Goal: Transaction & Acquisition: Purchase product/service

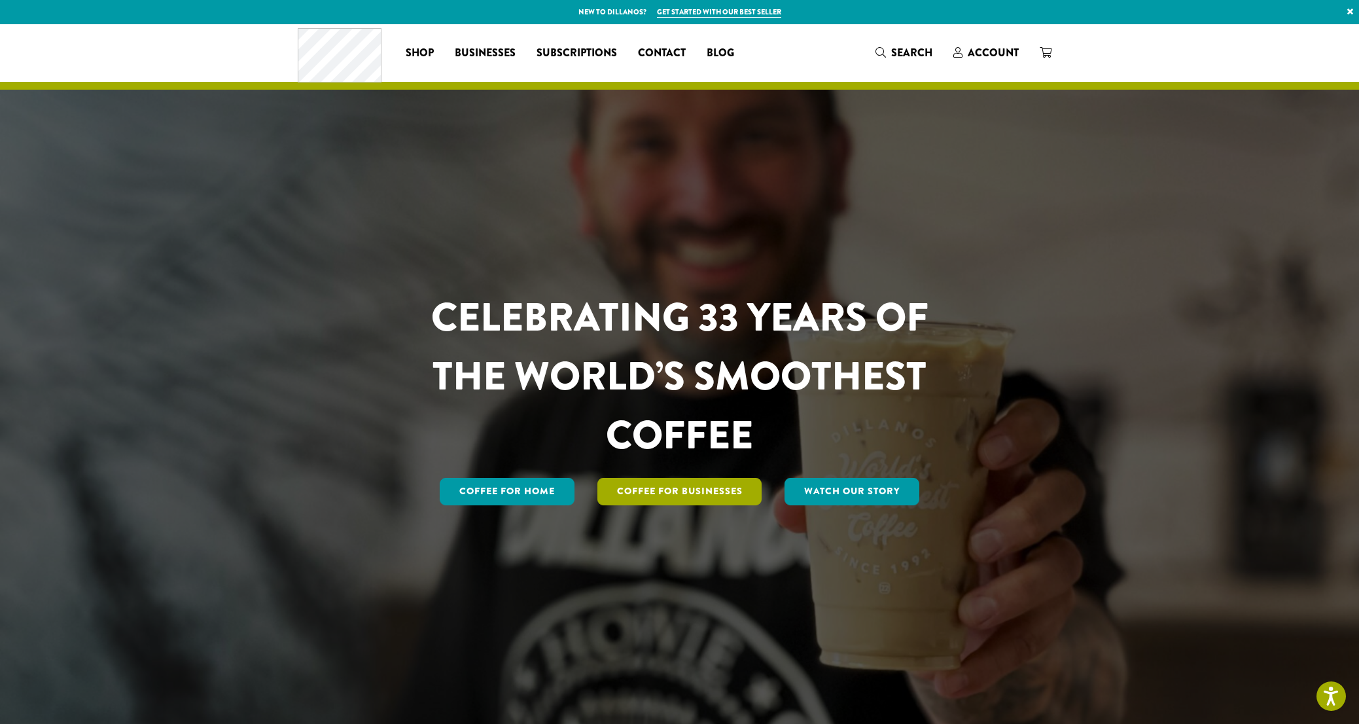
click at [703, 487] on link "Coffee For Businesses" at bounding box center [679, 491] width 165 height 27
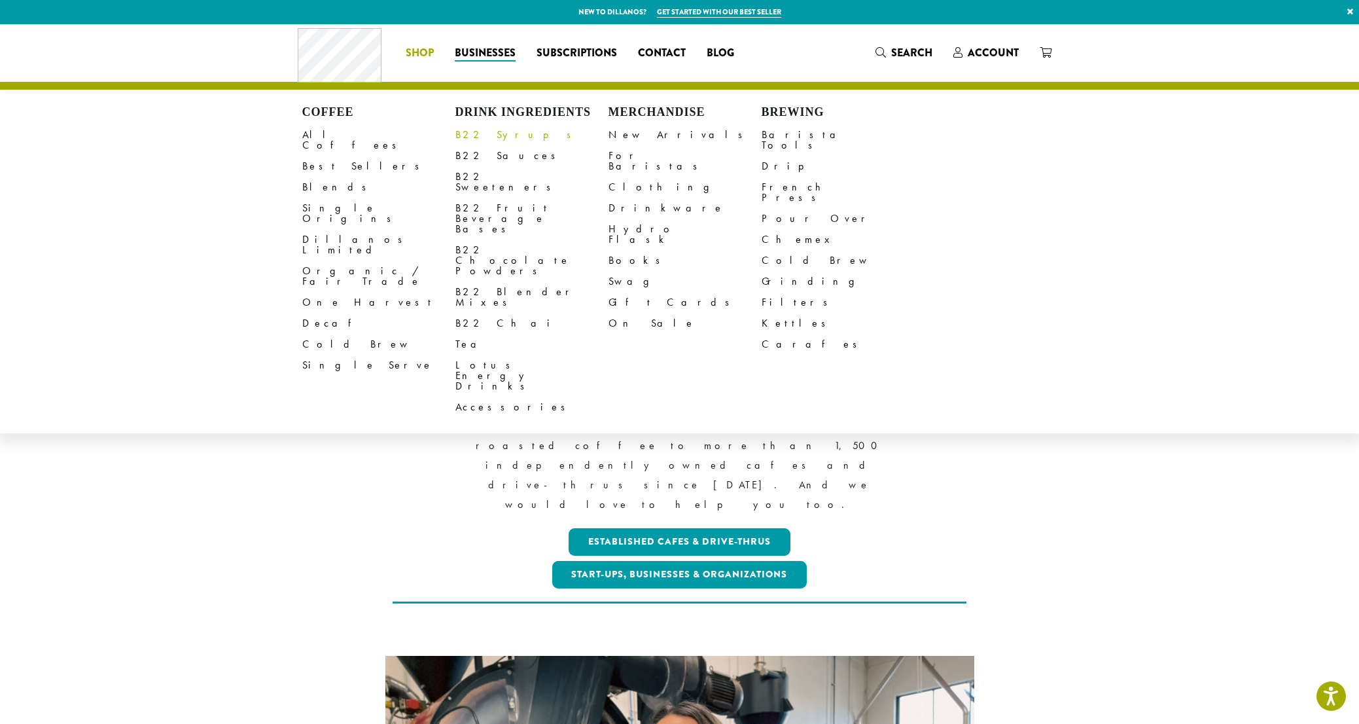
click at [470, 133] on link "B22 Syrups" at bounding box center [531, 134] width 153 height 21
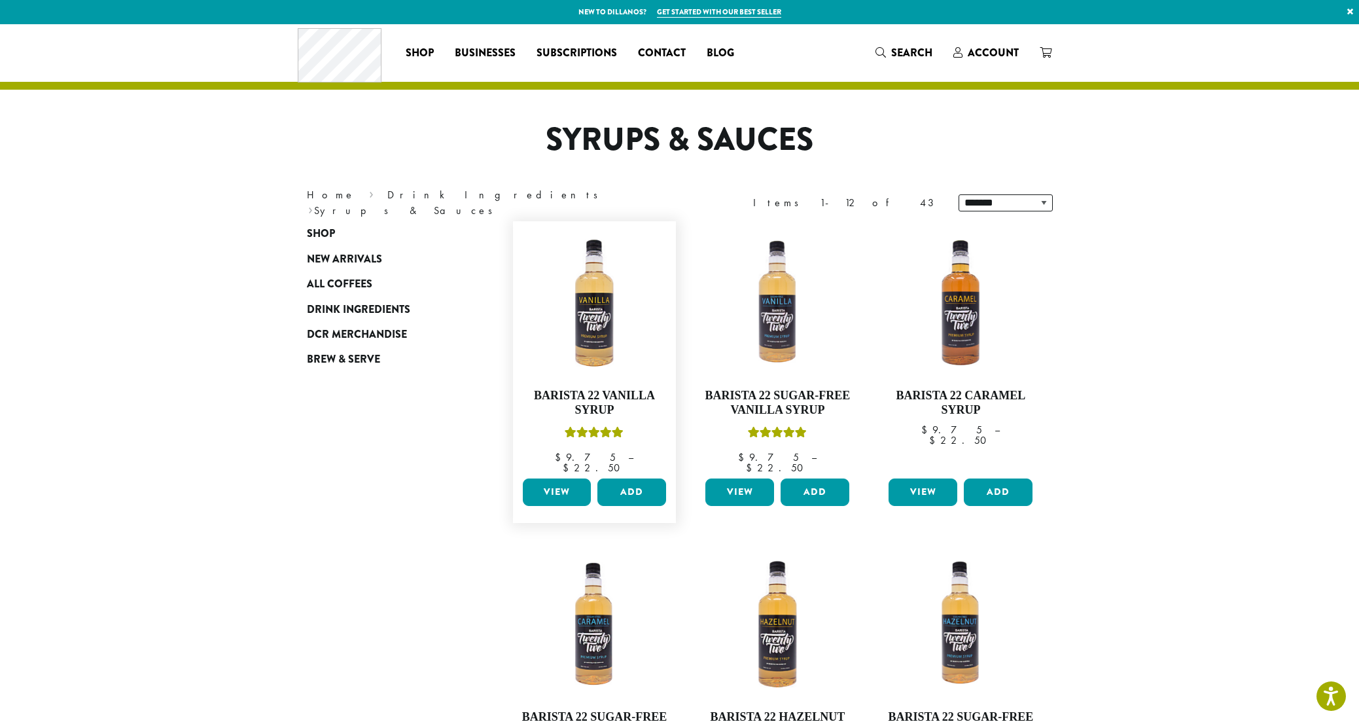
click at [567, 481] on link "View" at bounding box center [557, 491] width 69 height 27
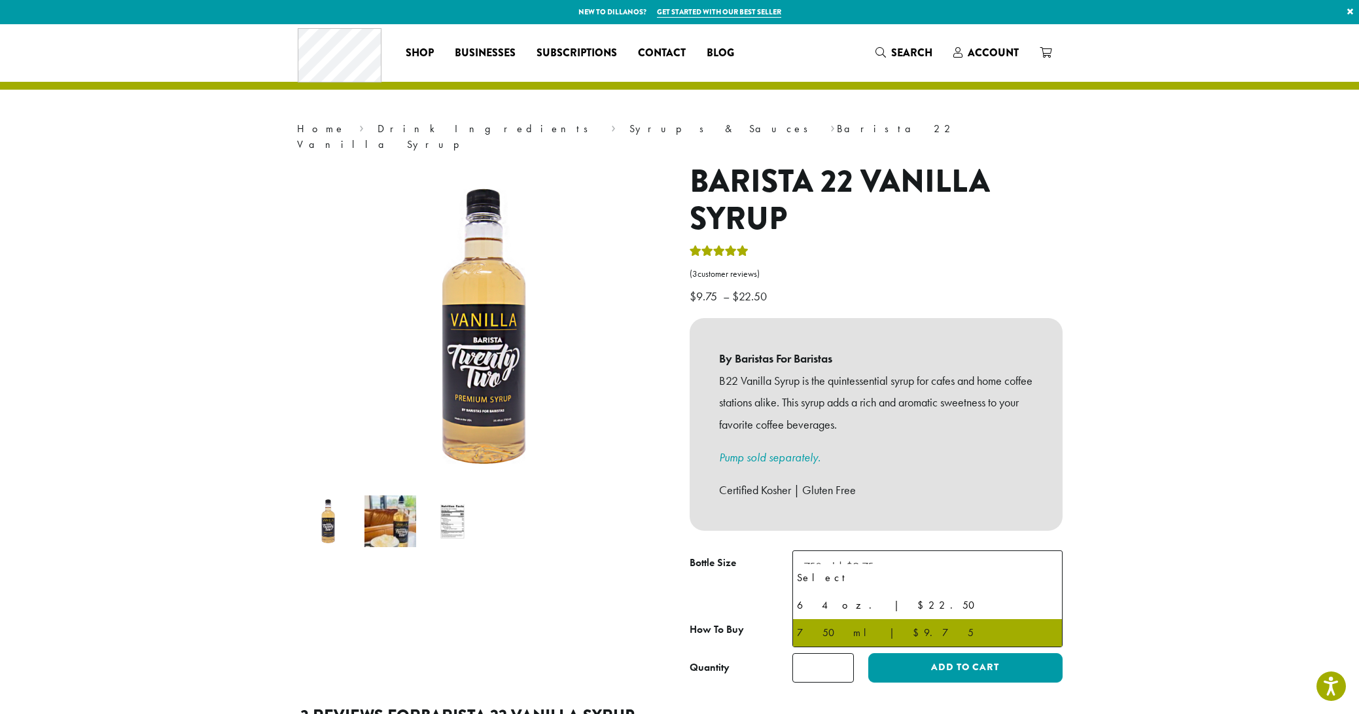
click at [1041, 551] on b at bounding box center [1046, 567] width 32 height 32
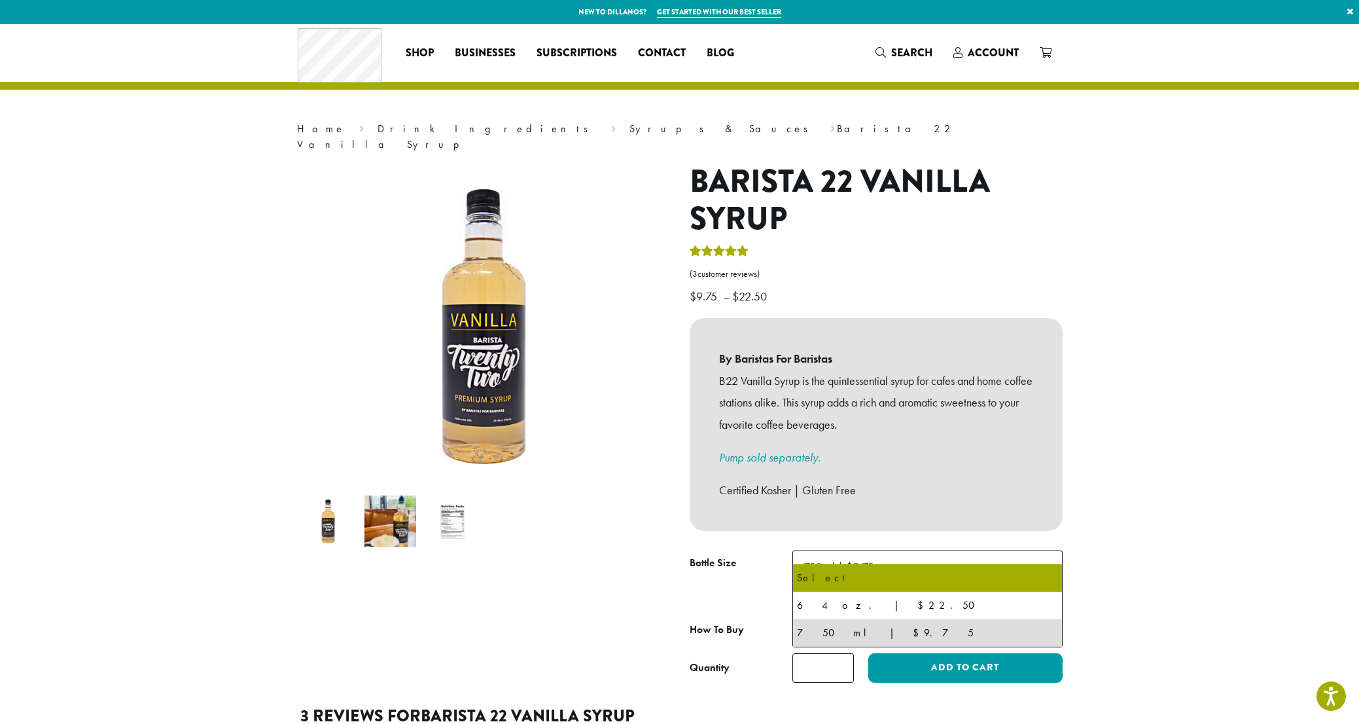
click at [790, 449] on link "Pump sold separately." at bounding box center [769, 456] width 101 height 15
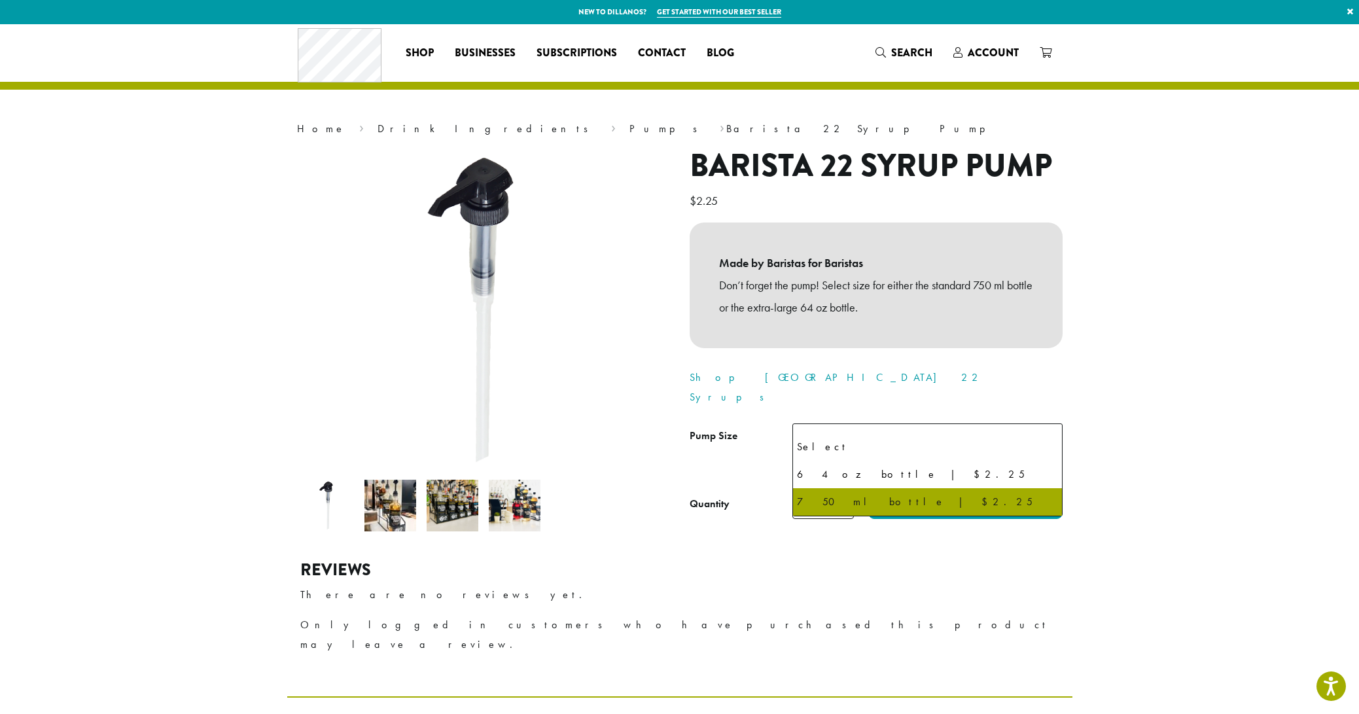
click at [1048, 424] on b at bounding box center [1046, 440] width 32 height 32
